Goal: Task Accomplishment & Management: Use online tool/utility

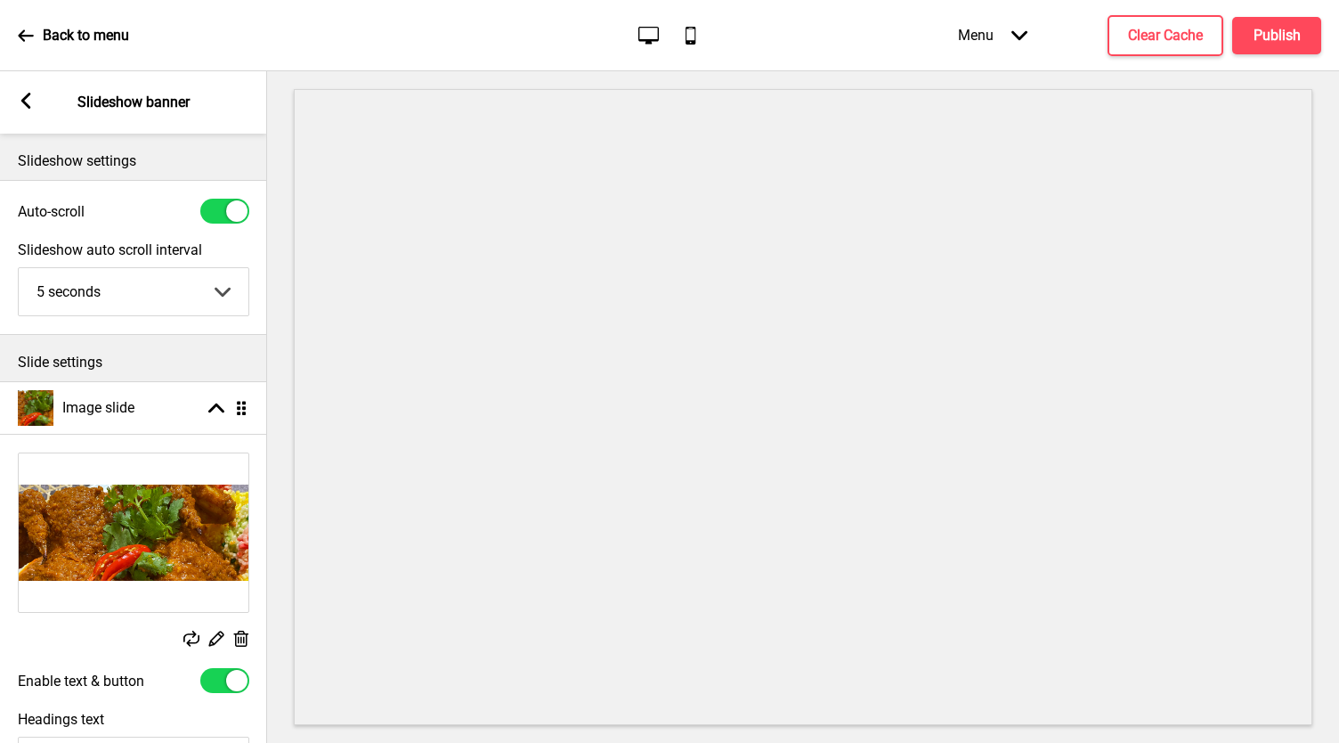
select select "right"
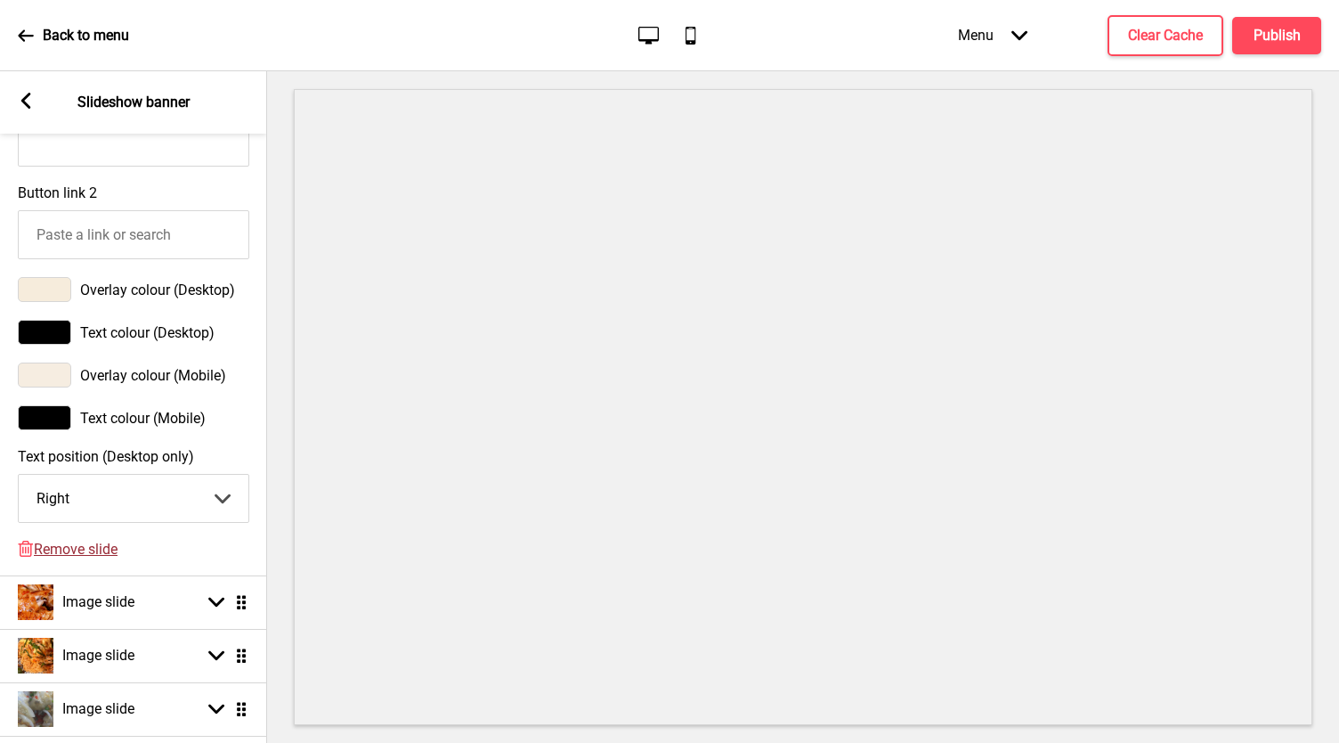
click at [92, 557] on span "Remove slide" at bounding box center [76, 548] width 84 height 17
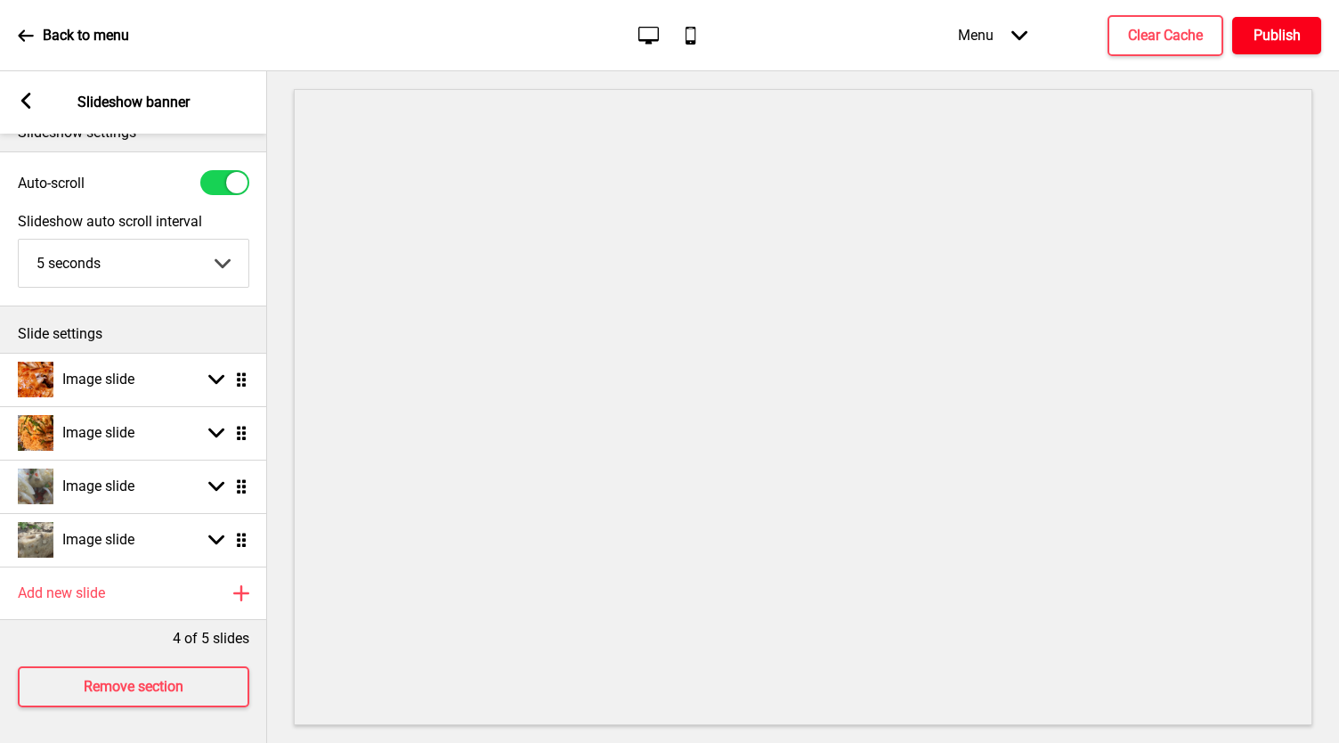
click at [1301, 40] on button "Publish" at bounding box center [1276, 35] width 89 height 37
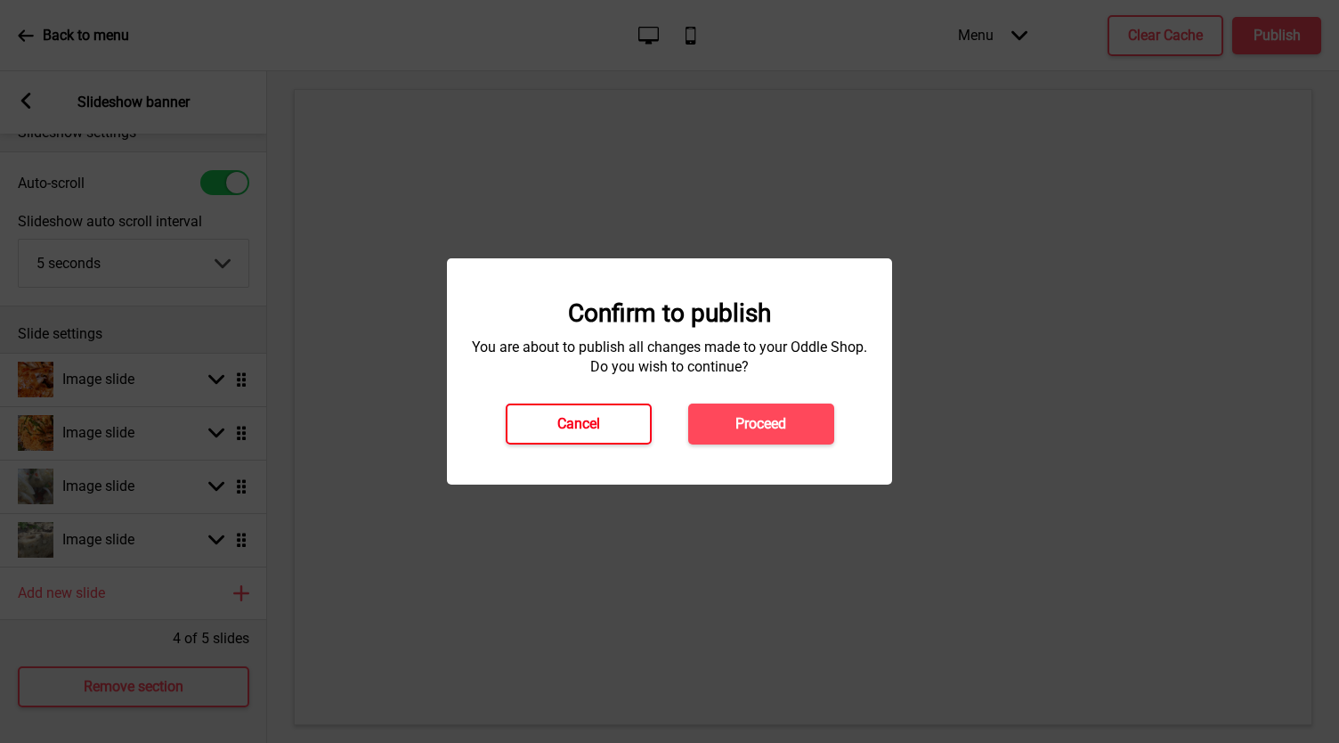
click at [542, 412] on button "Cancel" at bounding box center [579, 423] width 146 height 41
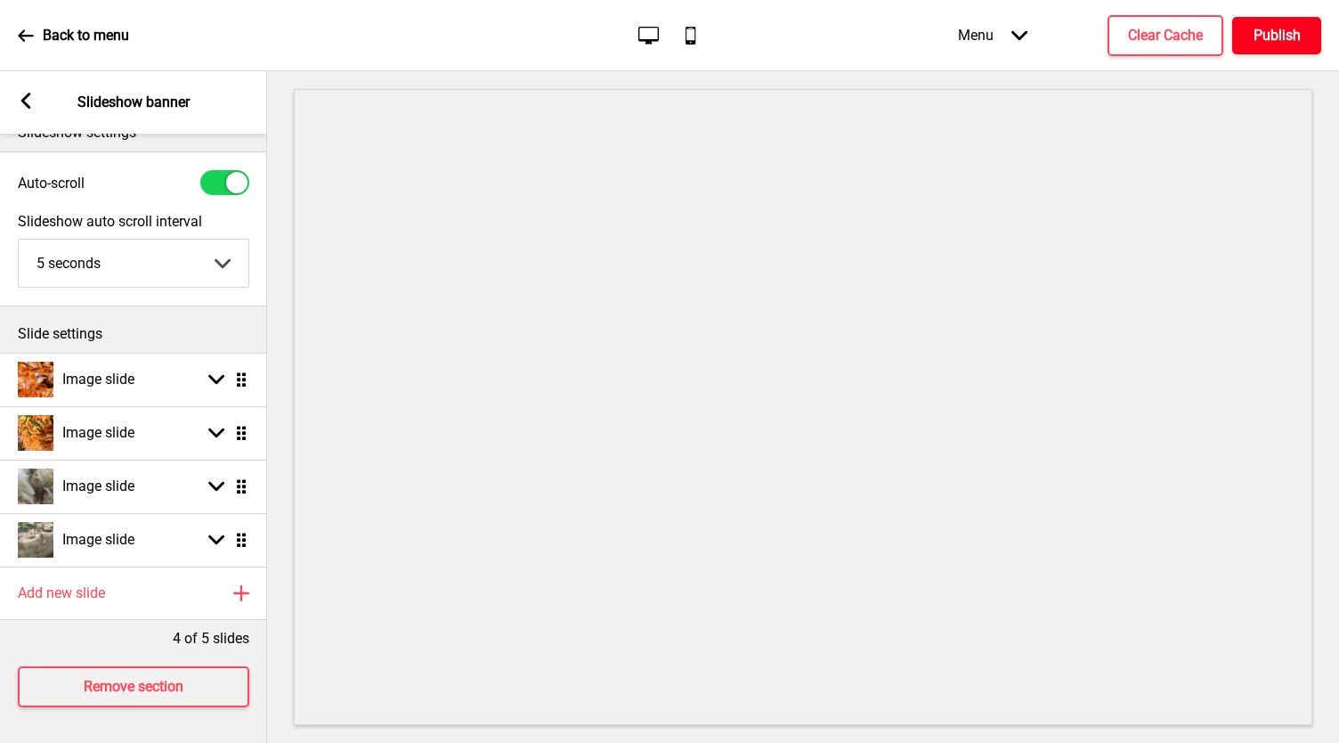
click at [1257, 26] on h4 "Publish" at bounding box center [1277, 36] width 47 height 20
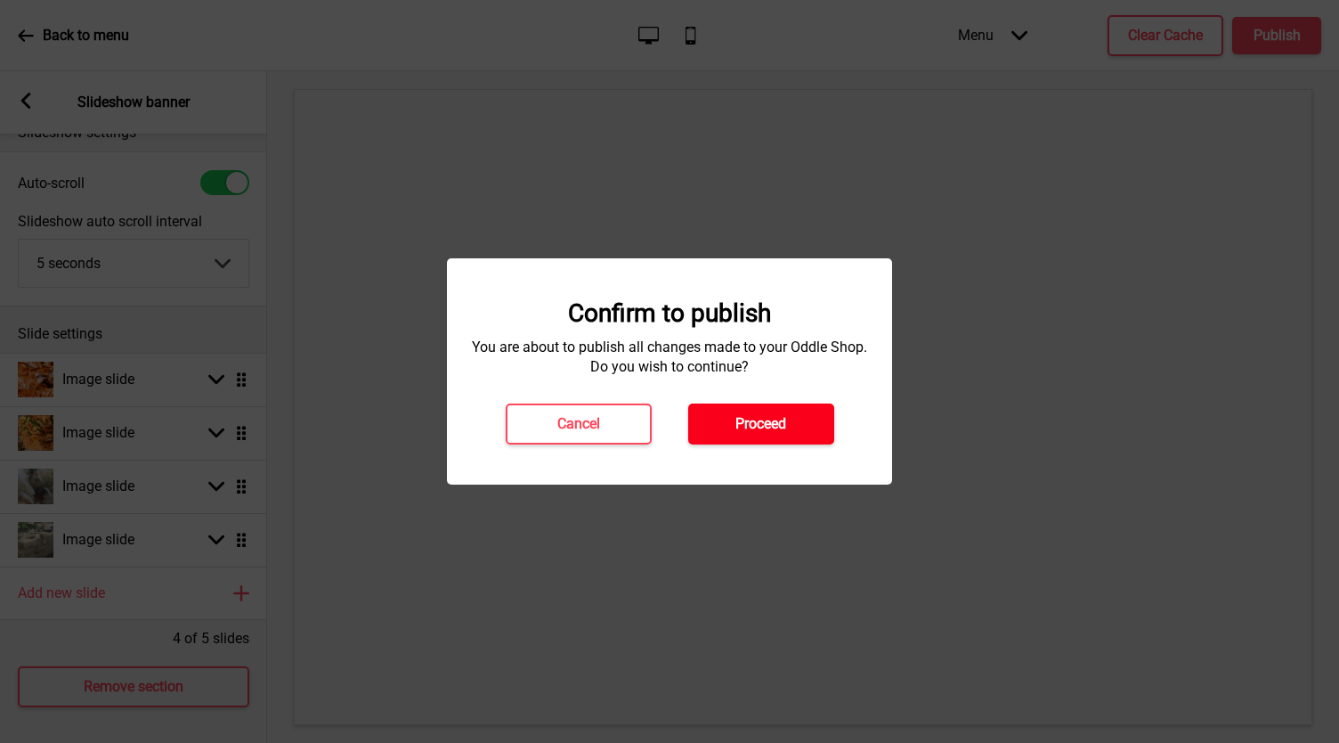
click at [722, 426] on button "Proceed" at bounding box center [761, 423] width 146 height 41
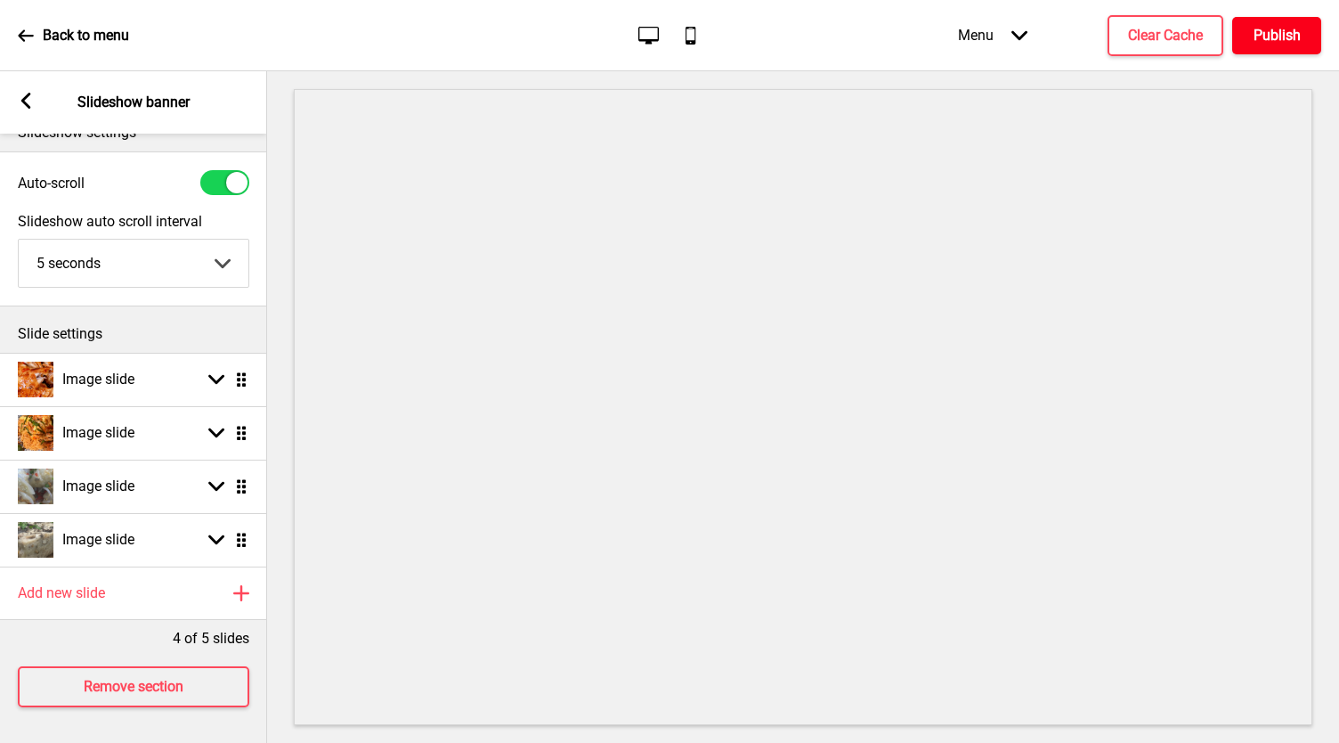
scroll to position [0, 0]
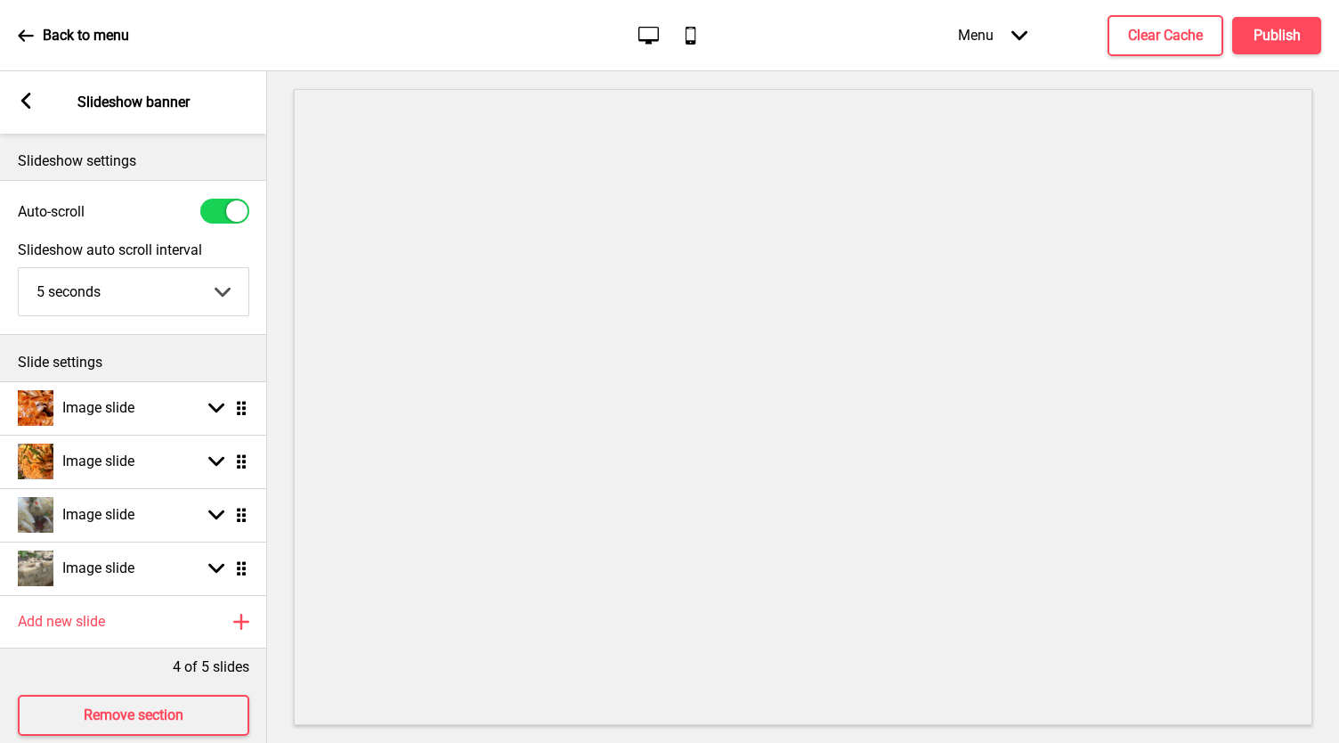
click at [46, 41] on p "Back to menu" at bounding box center [86, 36] width 86 height 20
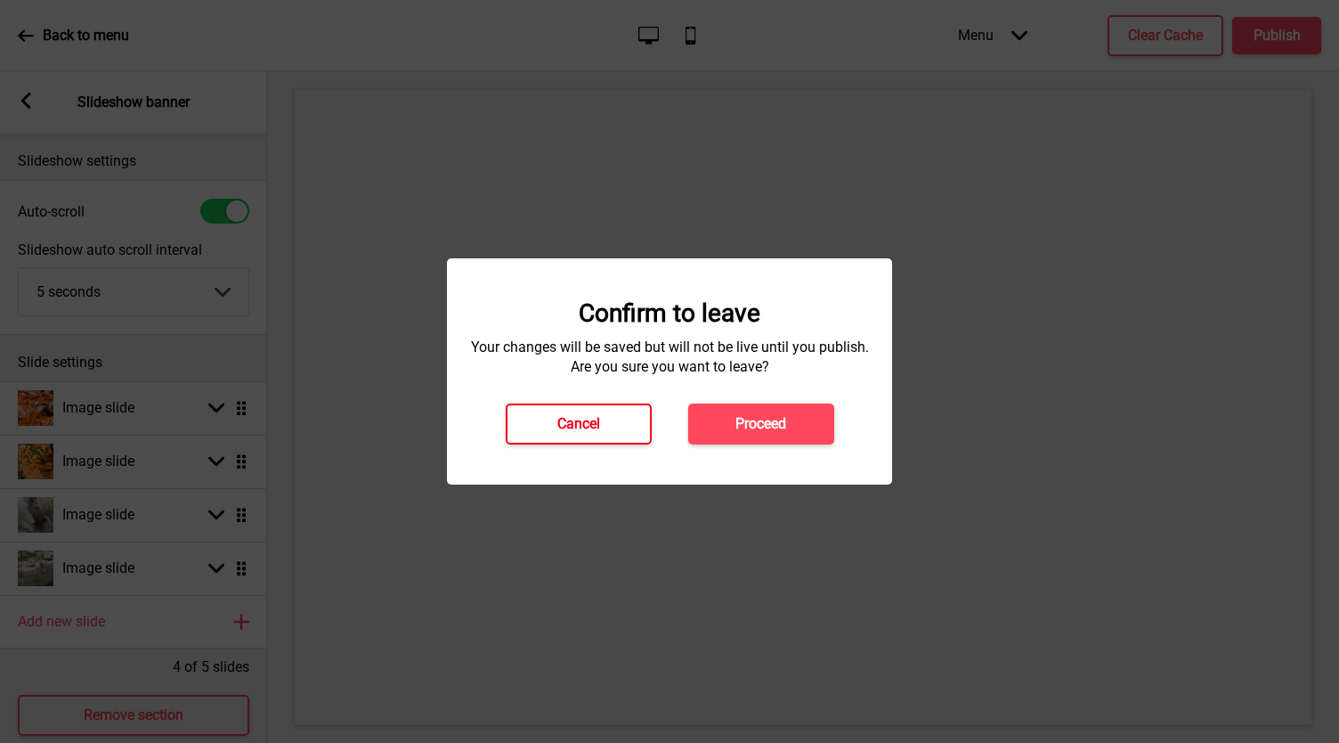
click at [593, 423] on h4 "Cancel" at bounding box center [578, 424] width 43 height 20
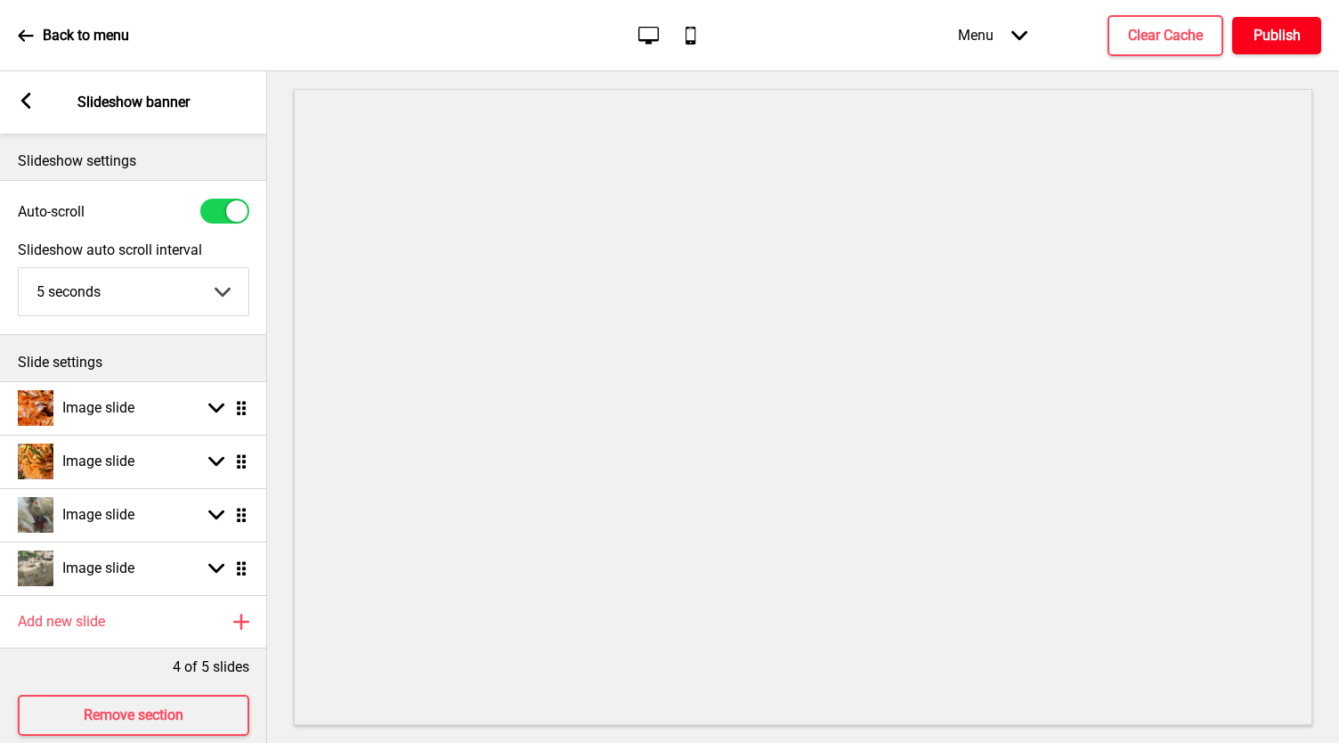
click at [1296, 35] on h4 "Publish" at bounding box center [1277, 36] width 47 height 20
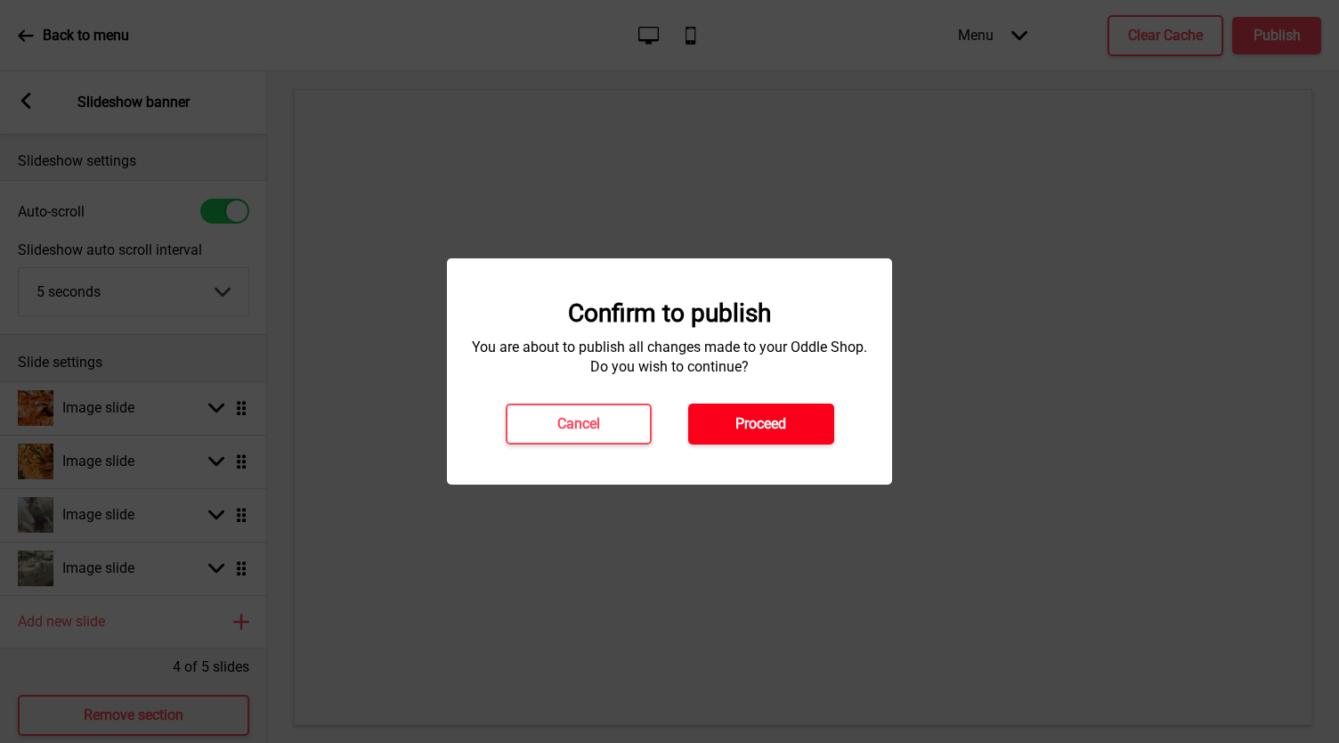
click at [794, 414] on button "Proceed" at bounding box center [761, 423] width 146 height 41
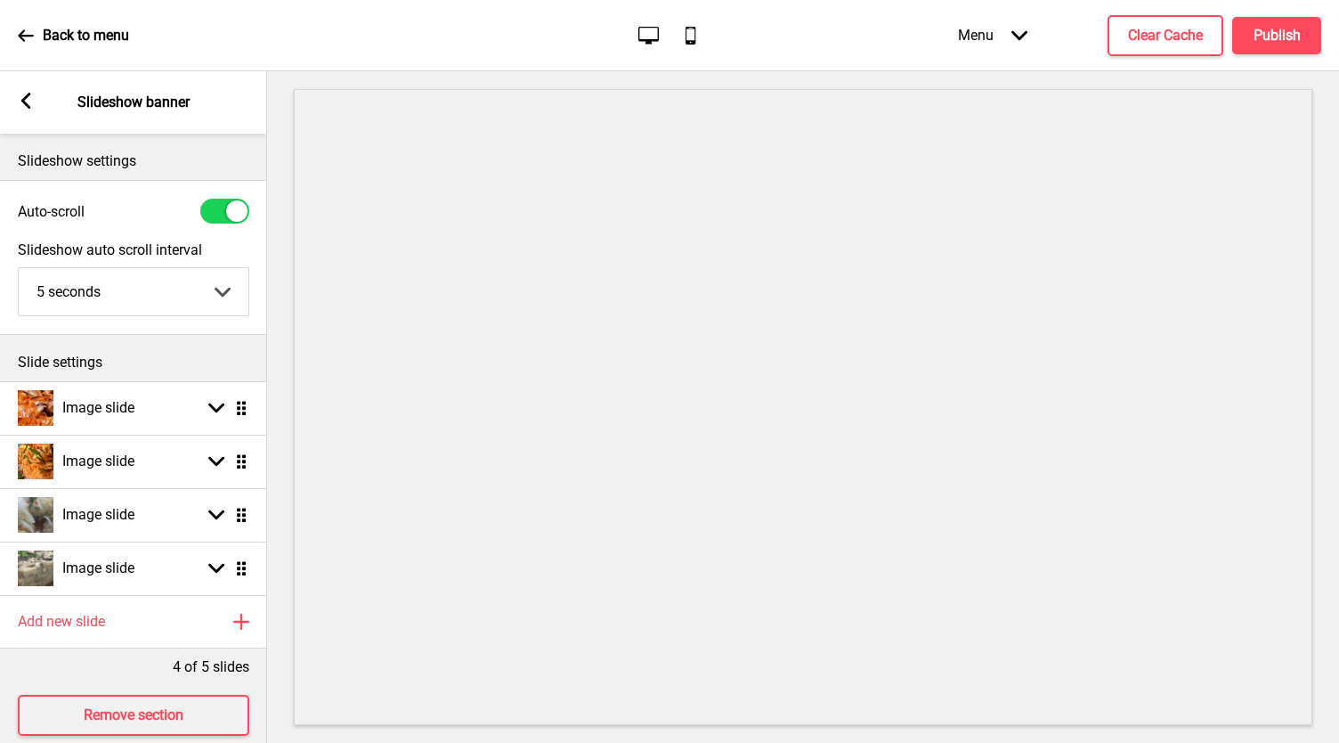
click at [20, 103] on rect at bounding box center [26, 101] width 16 height 16
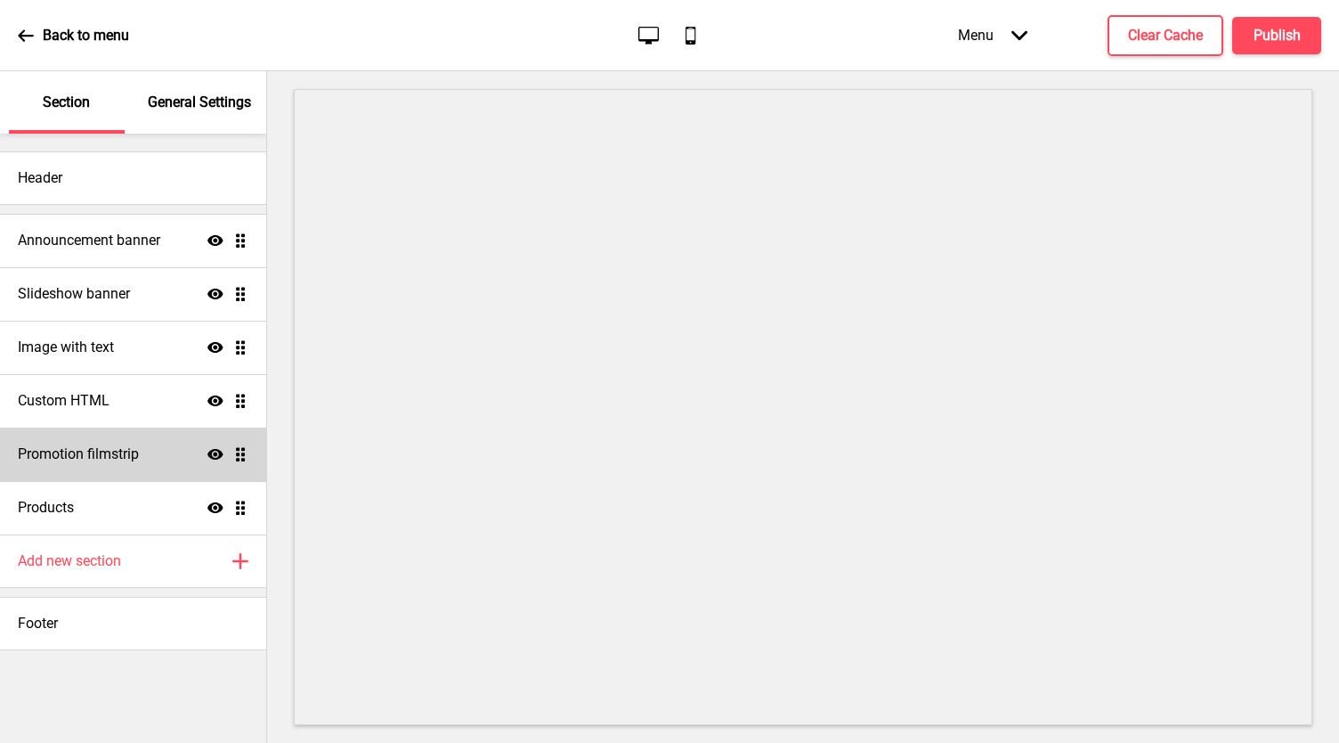
click at [249, 462] on div "Promotion filmstrip Show Drag" at bounding box center [133, 453] width 266 height 53
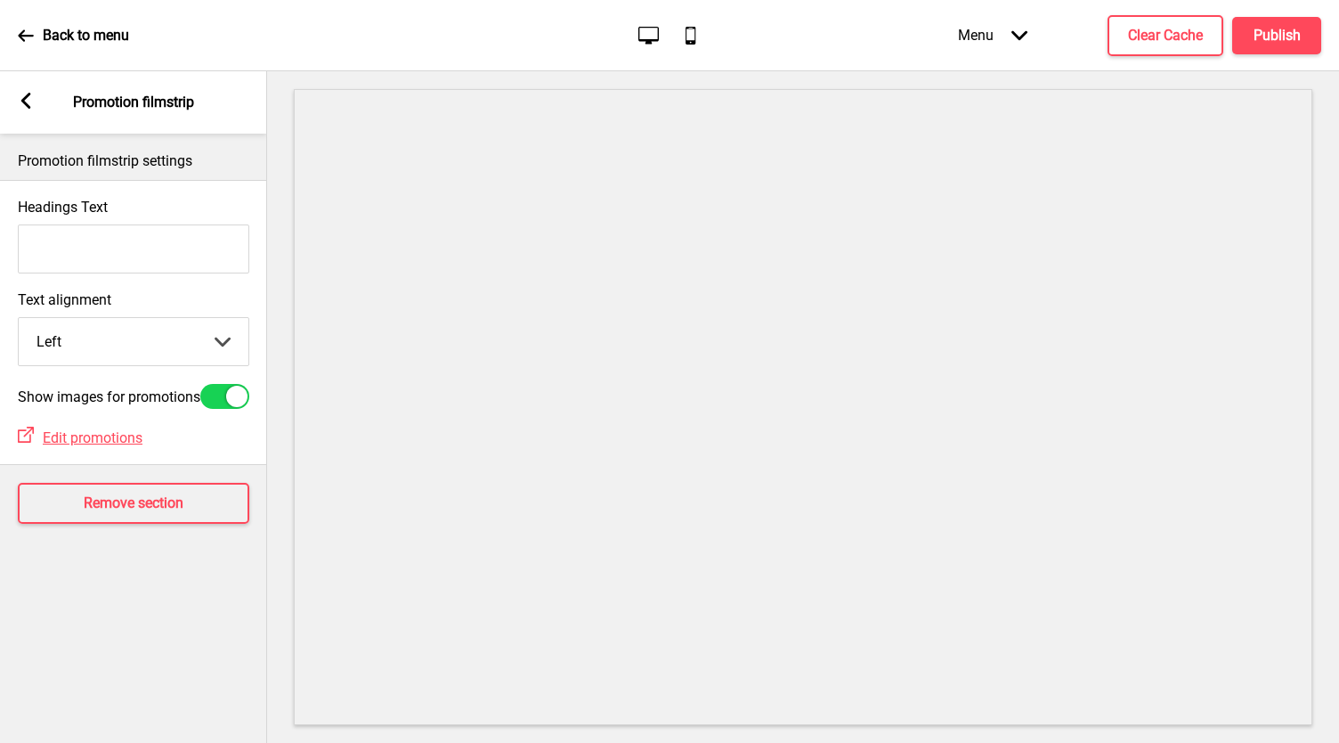
click at [185, 291] on div "Text alignment Left Left Center Right Arrow down" at bounding box center [133, 328] width 267 height 93
click at [23, 95] on rect at bounding box center [26, 101] width 16 height 16
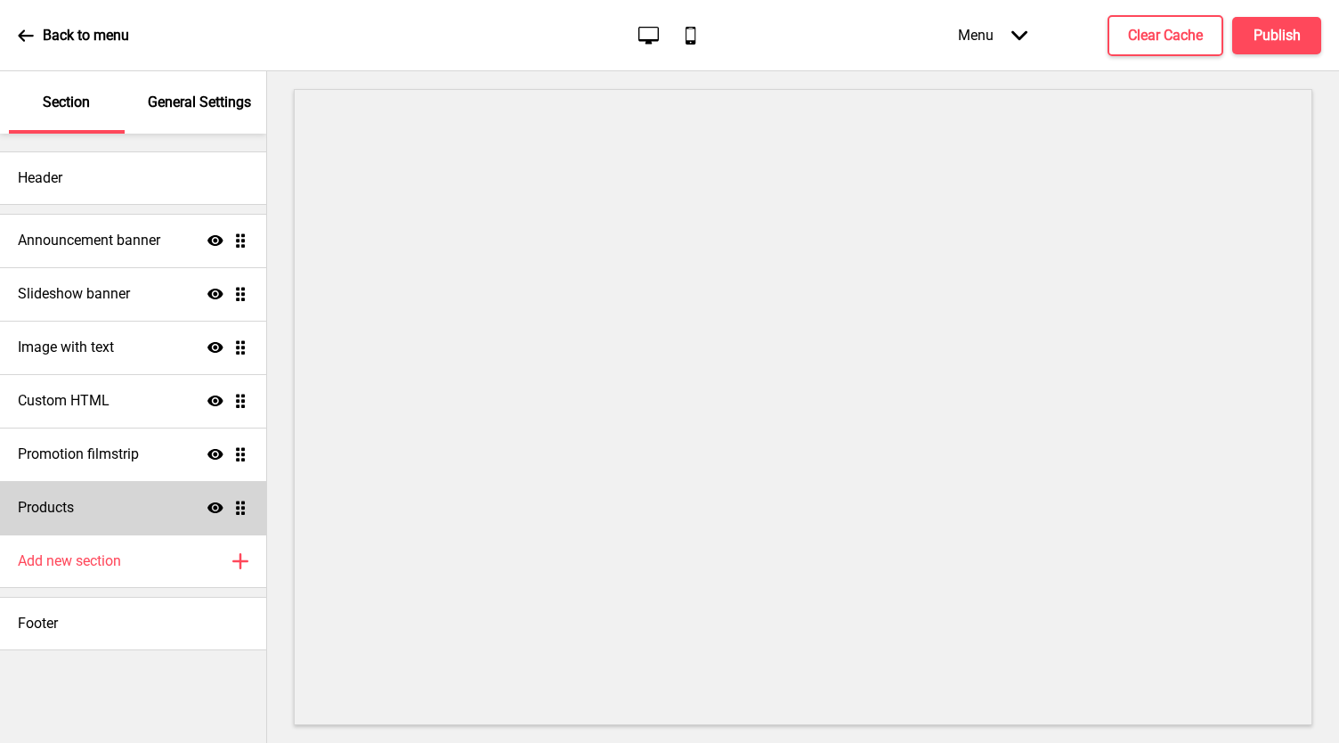
click at [73, 503] on h4 "Products" at bounding box center [46, 508] width 56 height 20
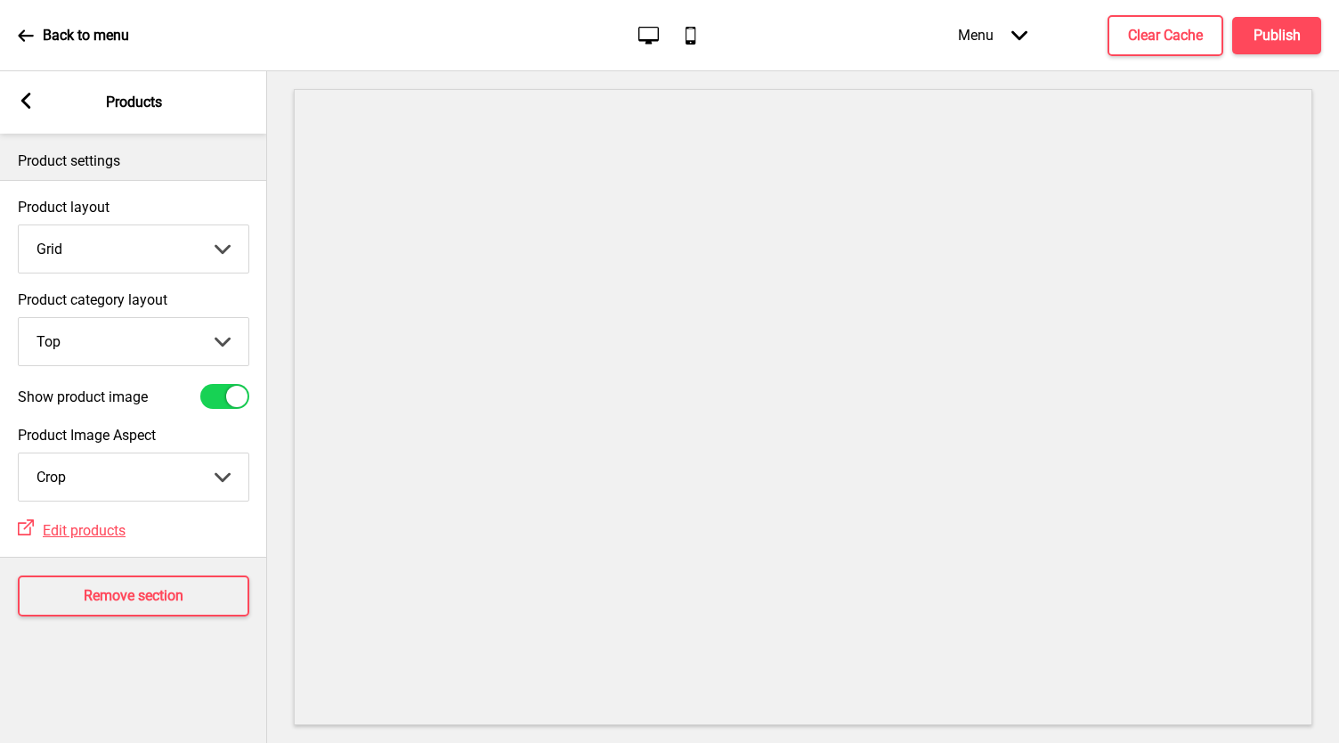
click at [28, 110] on div "Arrow left" at bounding box center [26, 103] width 16 height 20
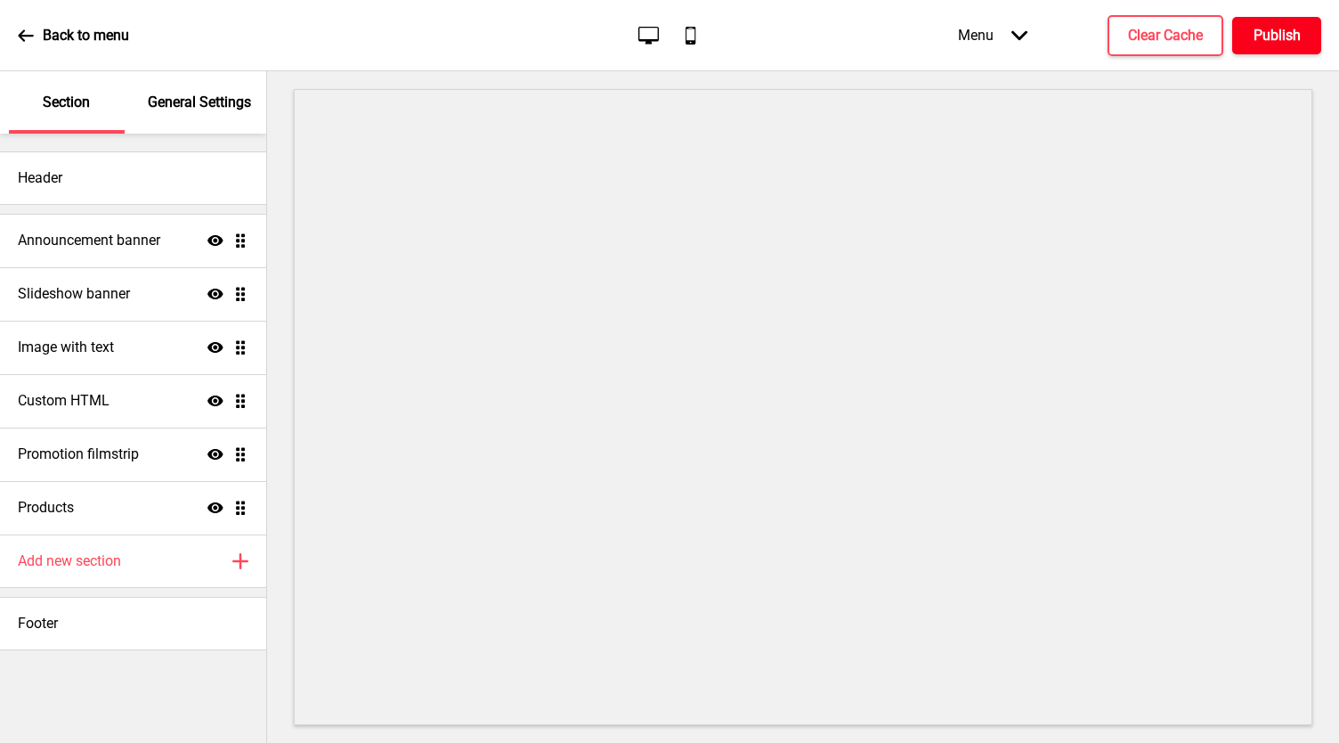
click at [1286, 38] on h4 "Publish" at bounding box center [1277, 36] width 47 height 20
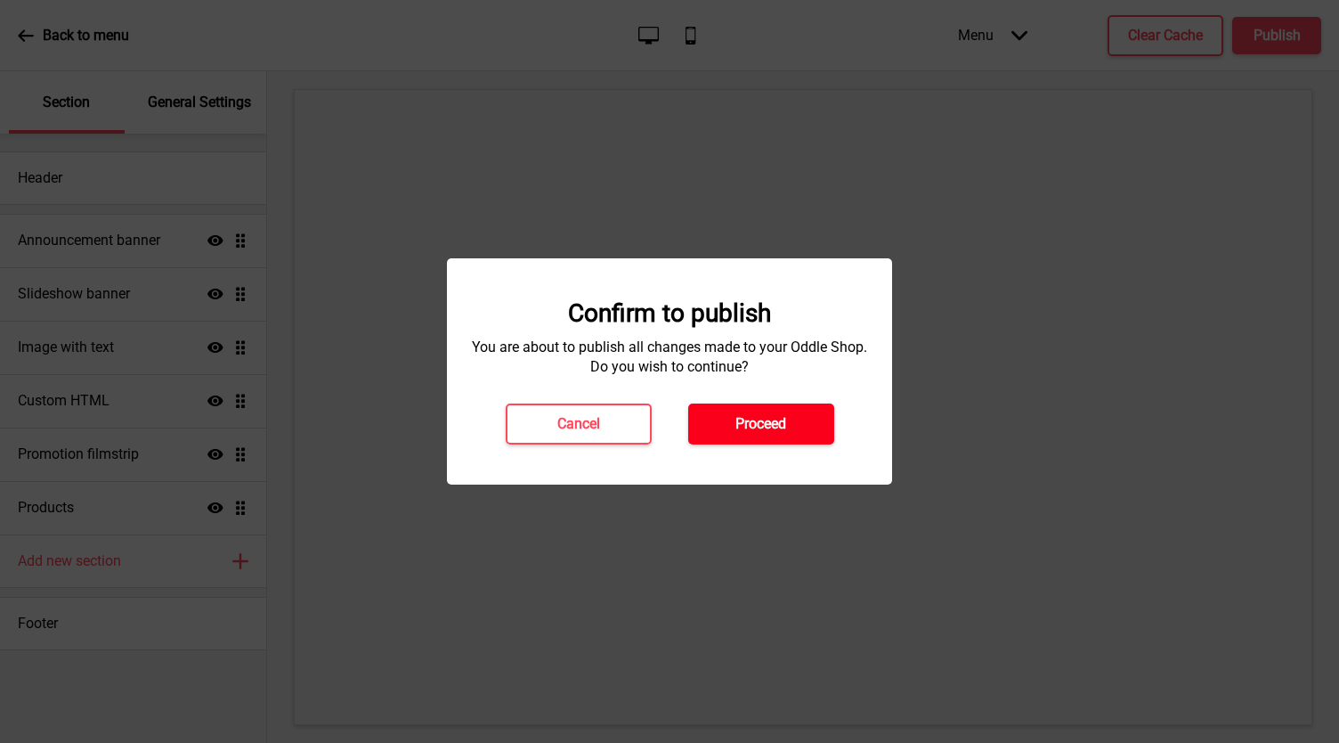
click at [775, 428] on h4 "Proceed" at bounding box center [760, 424] width 51 height 20
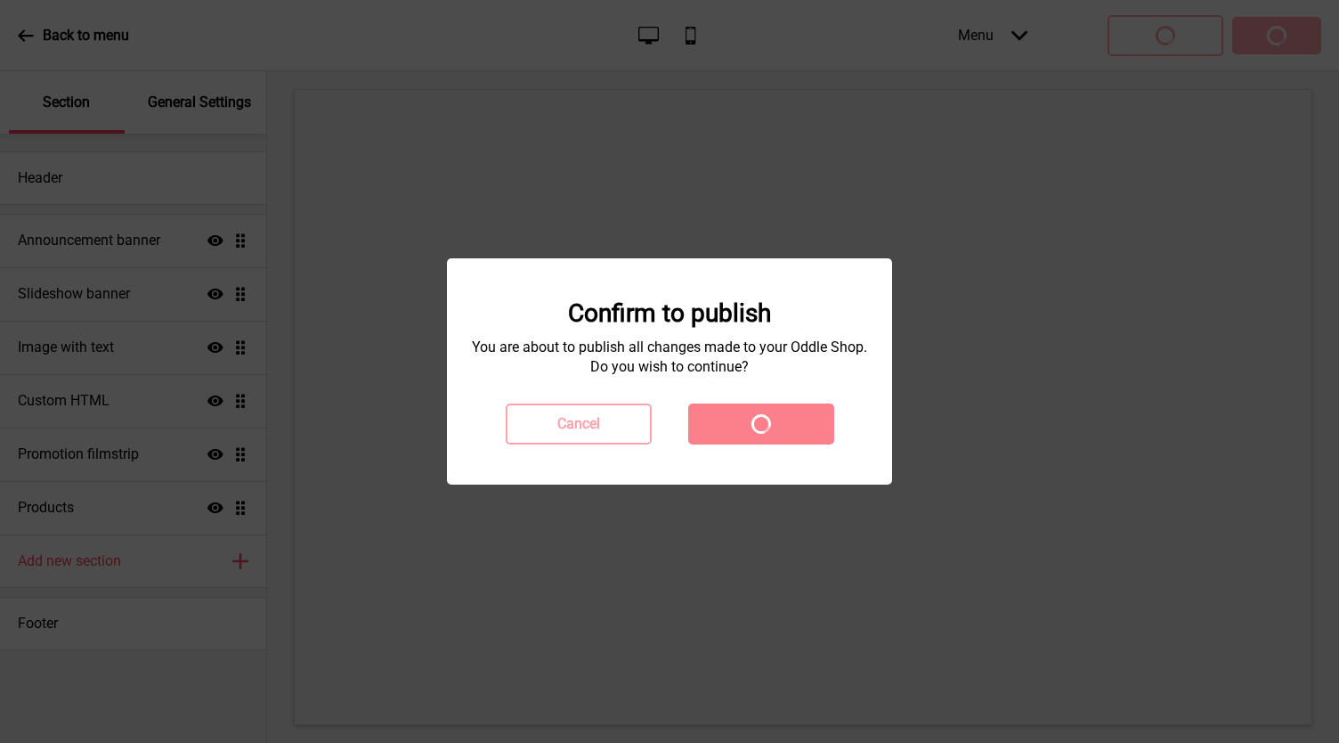
click at [775, 428] on div "Cancel Spinner" at bounding box center [669, 423] width 365 height 41
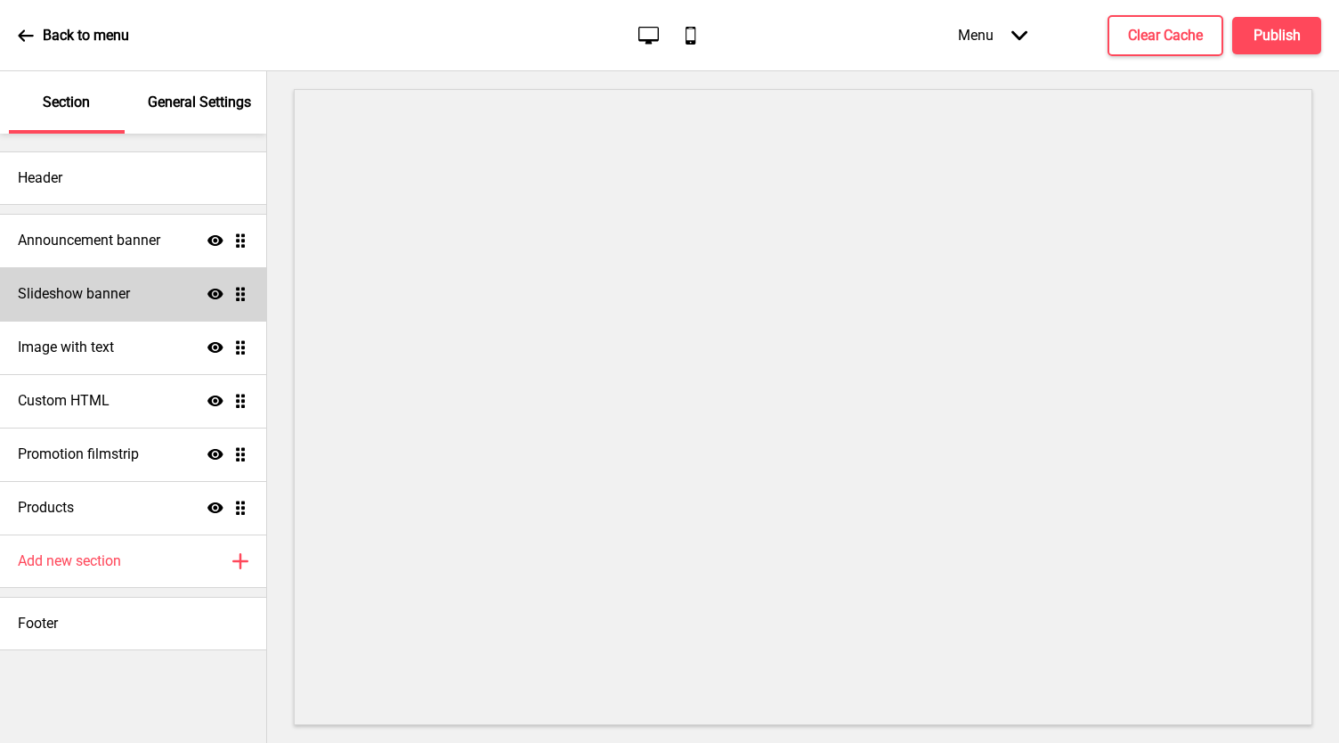
click at [256, 294] on div "Slideshow banner Show Drag" at bounding box center [133, 293] width 266 height 53
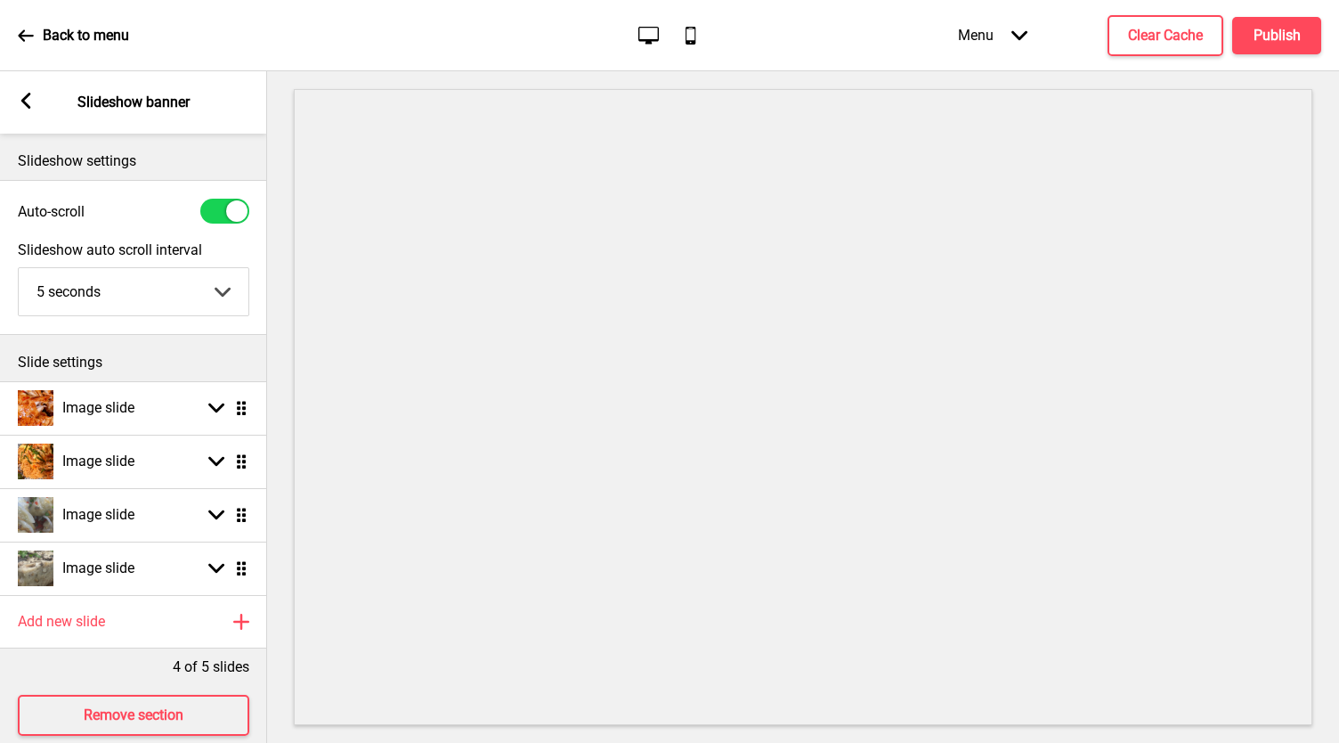
click at [1334, 696] on div at bounding box center [803, 406] width 1072 height 671
click at [1316, 160] on div at bounding box center [803, 406] width 1072 height 671
click at [1285, 32] on h4 "Publish" at bounding box center [1277, 36] width 47 height 20
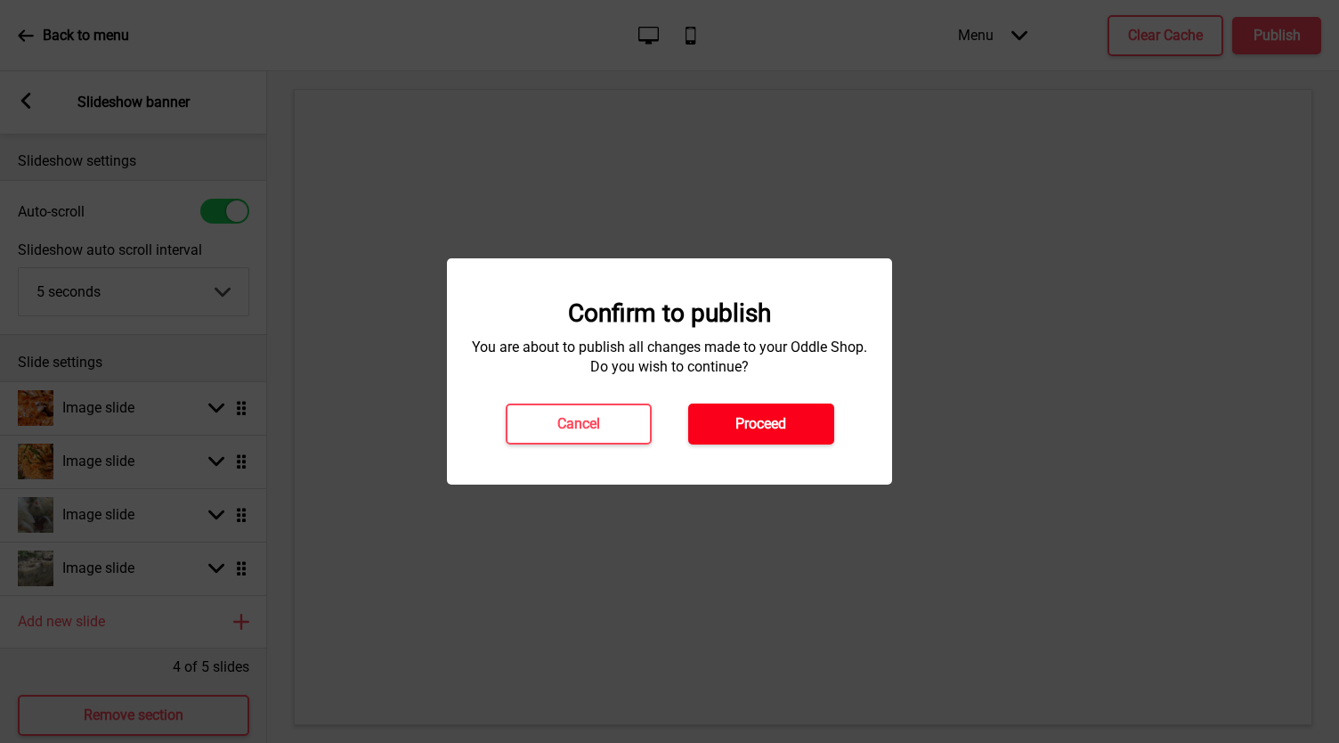
click at [743, 420] on h4 "Proceed" at bounding box center [760, 424] width 51 height 20
